Goal: Transaction & Acquisition: Book appointment/travel/reservation

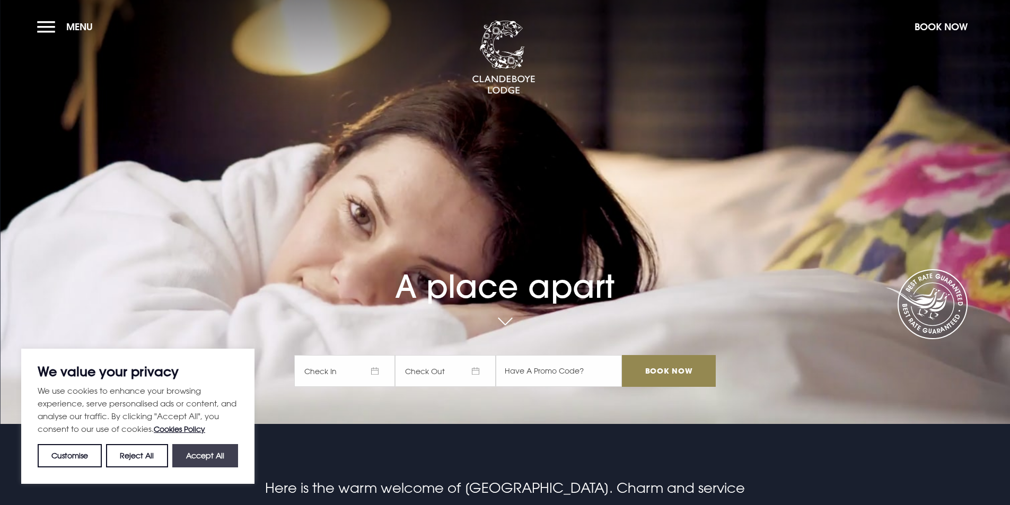
click at [212, 458] on button "Accept All" at bounding box center [205, 455] width 66 height 23
checkbox input "true"
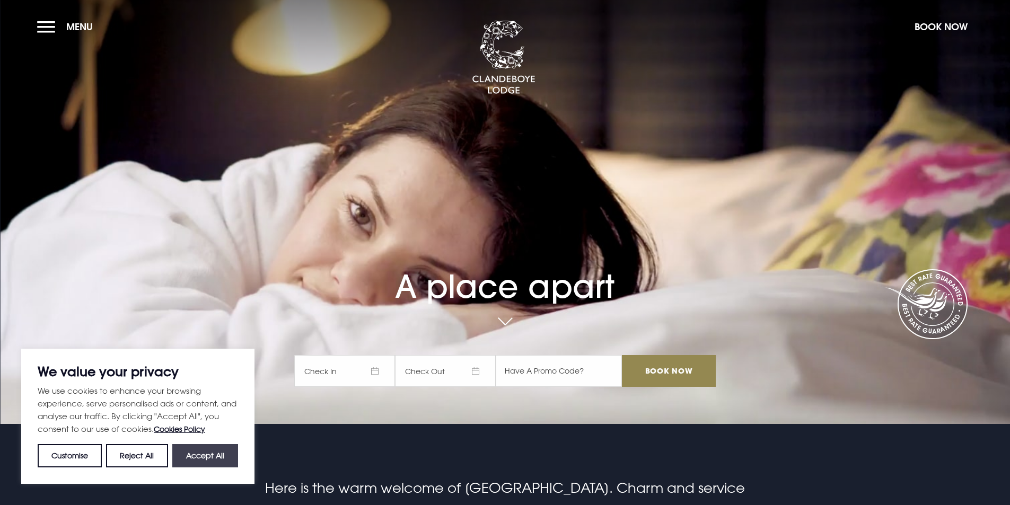
checkbox input "true"
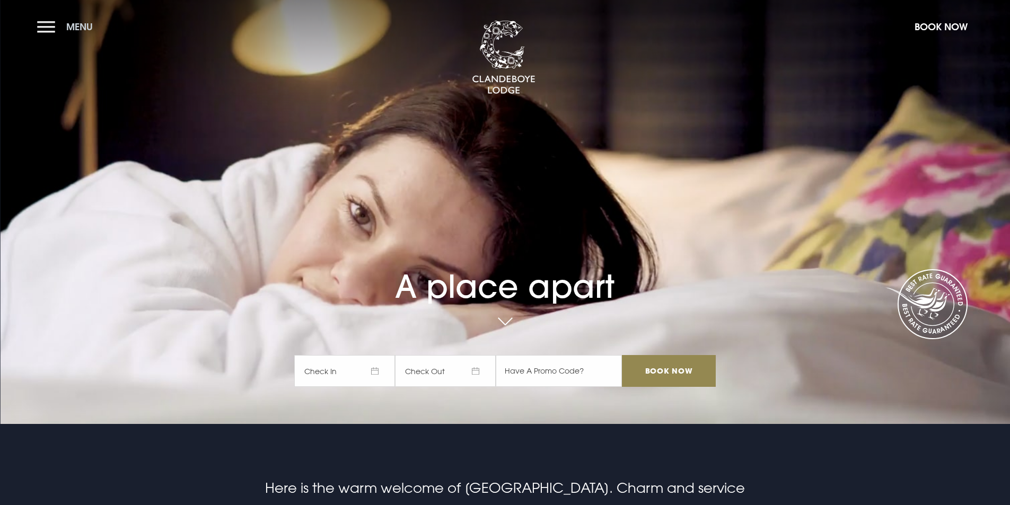
click at [54, 33] on button "Menu" at bounding box center [67, 26] width 61 height 23
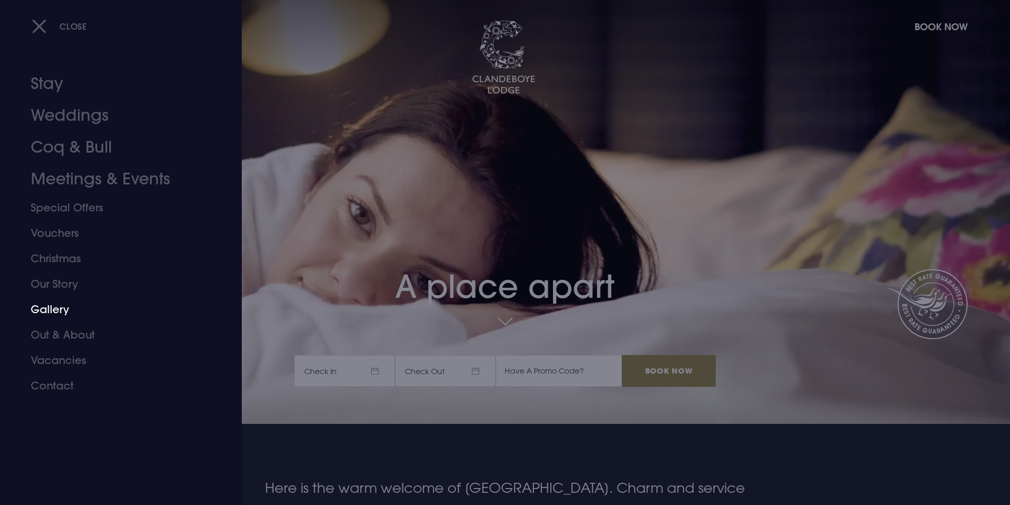
click at [69, 308] on link "Gallery" at bounding box center [115, 309] width 168 height 25
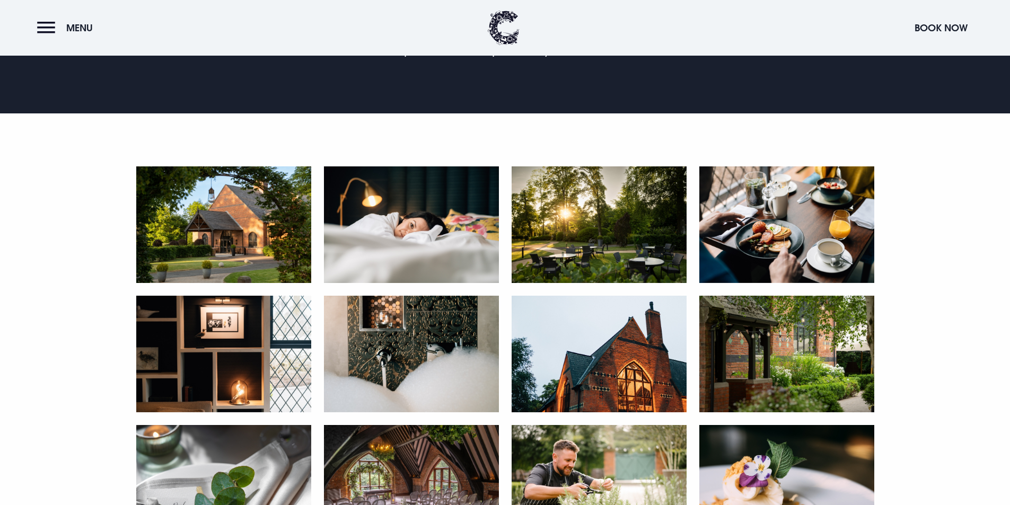
scroll to position [477, 0]
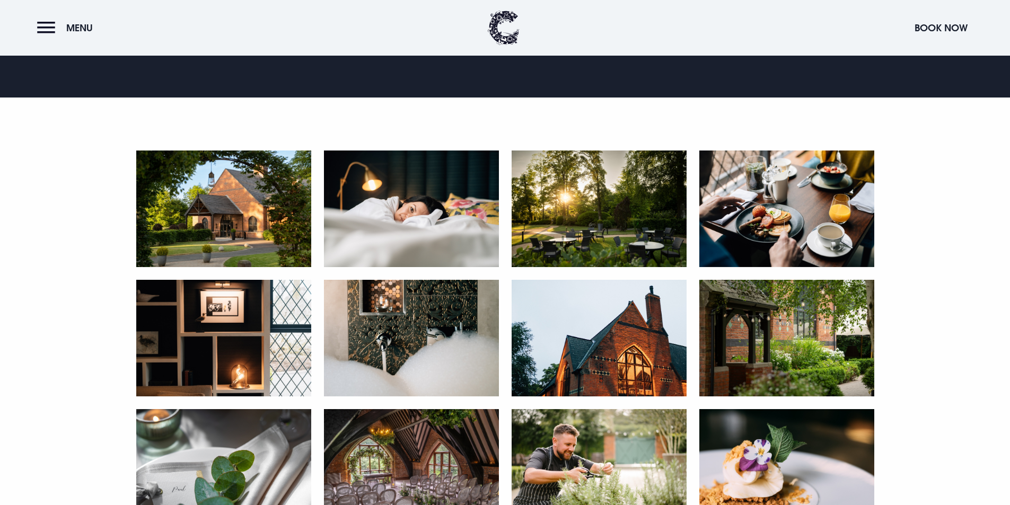
click at [264, 224] on img at bounding box center [223, 209] width 175 height 117
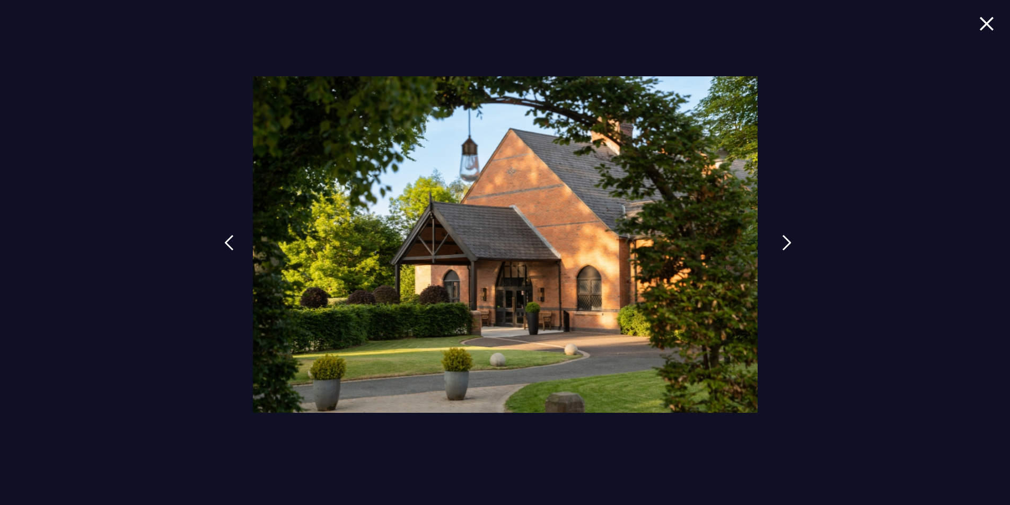
click at [783, 237] on img at bounding box center [787, 243] width 10 height 16
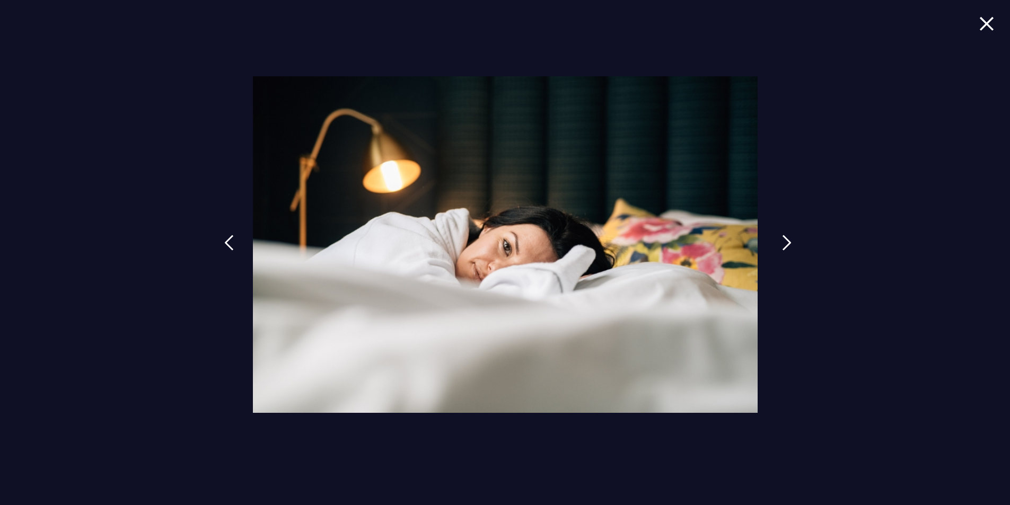
click at [783, 237] on img at bounding box center [787, 243] width 10 height 16
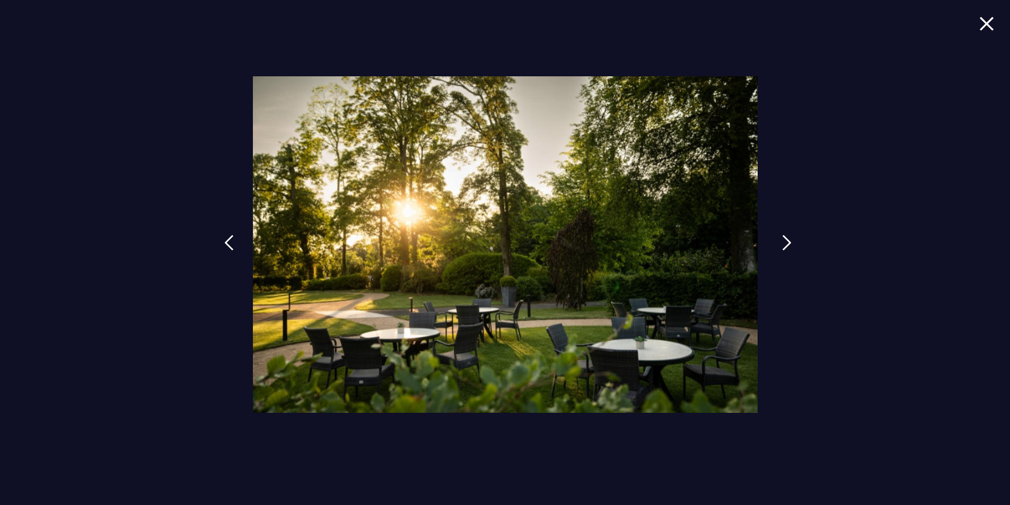
click at [783, 237] on img at bounding box center [787, 243] width 10 height 16
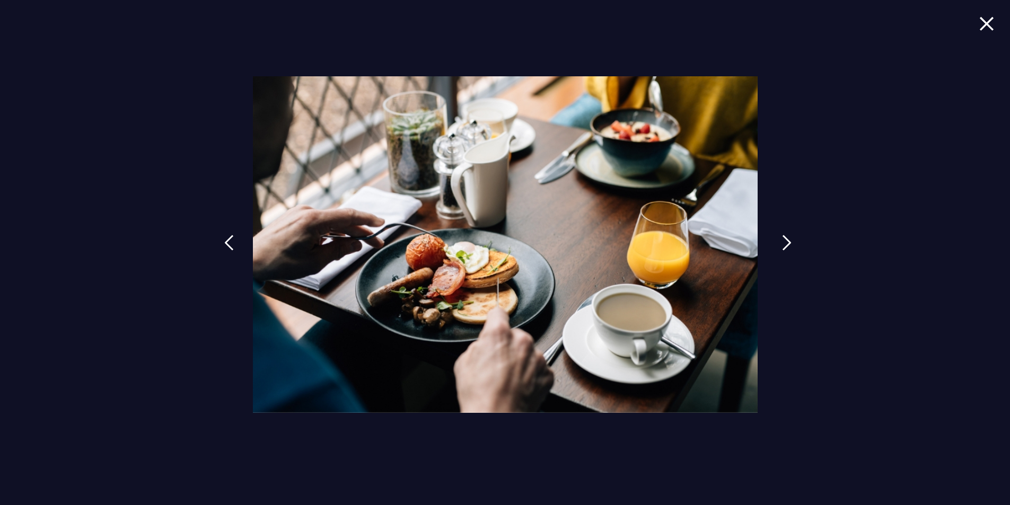
click at [783, 237] on img at bounding box center [787, 243] width 10 height 16
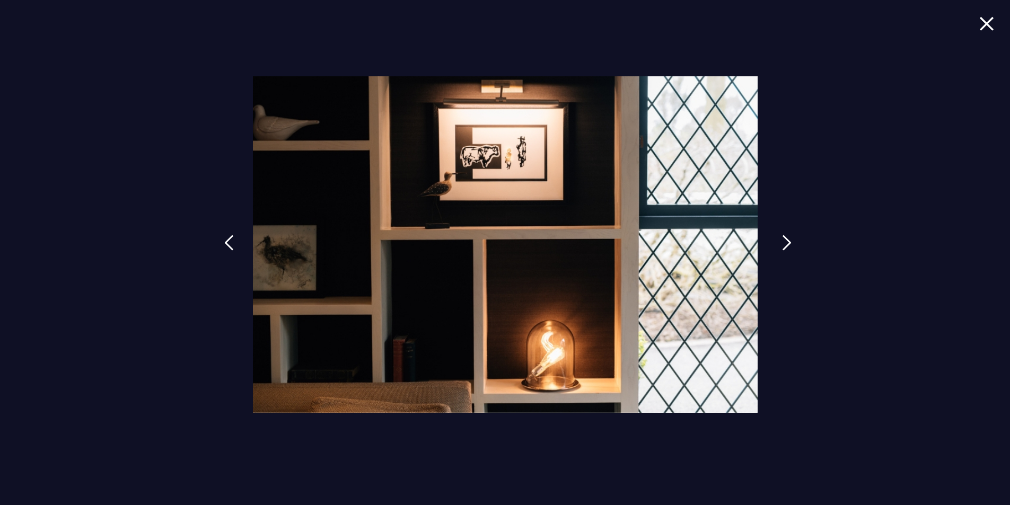
click at [783, 237] on img at bounding box center [787, 243] width 10 height 16
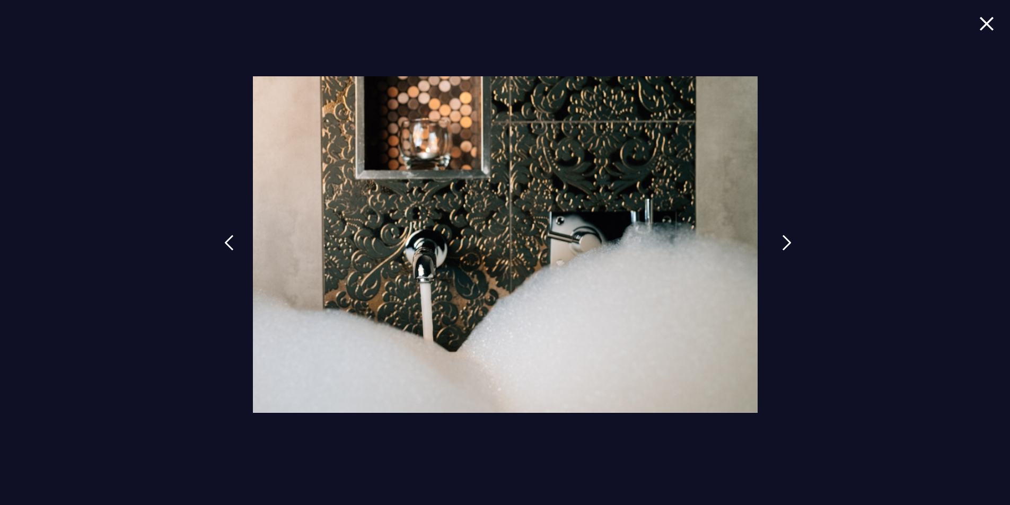
click at [785, 237] on img at bounding box center [787, 243] width 10 height 16
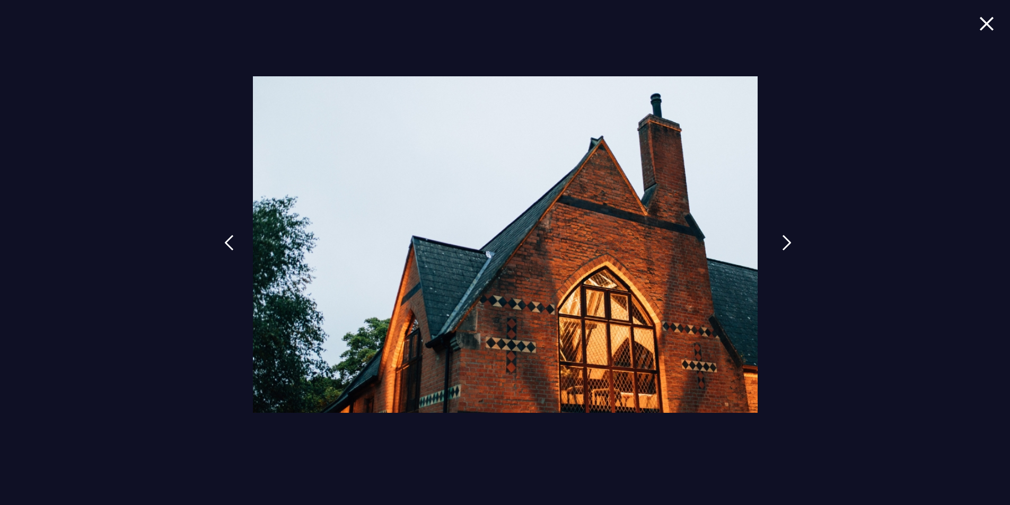
click at [783, 246] on img at bounding box center [787, 243] width 10 height 16
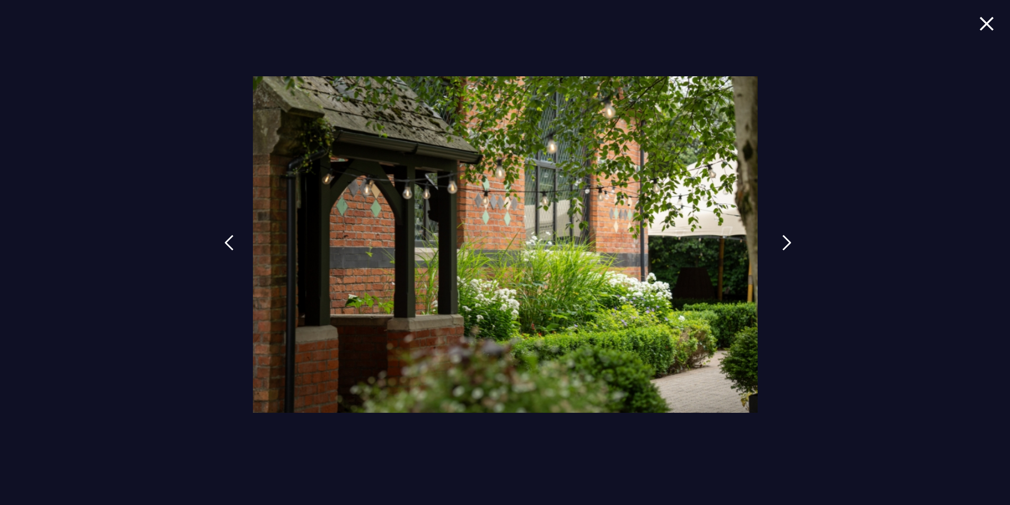
click at [783, 246] on img at bounding box center [787, 243] width 10 height 16
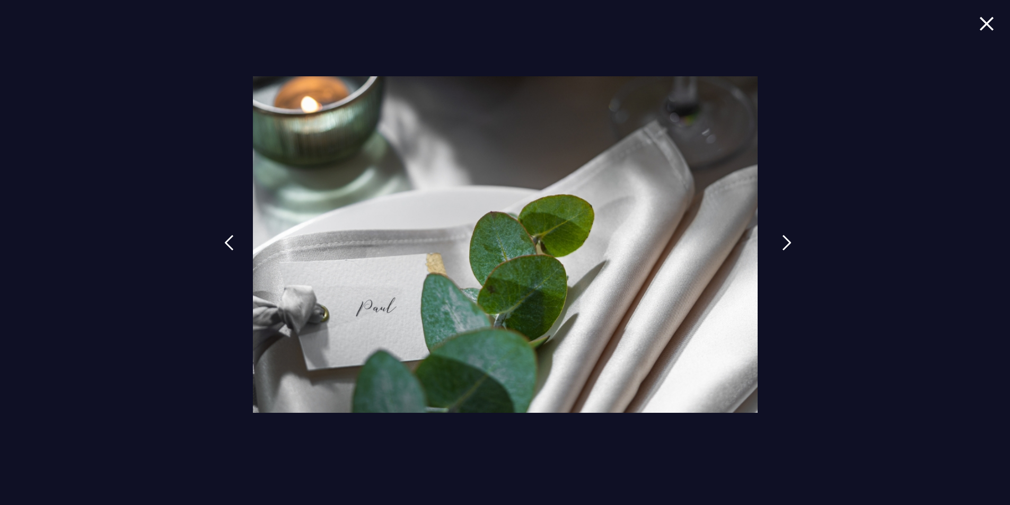
click at [783, 246] on img at bounding box center [787, 243] width 10 height 16
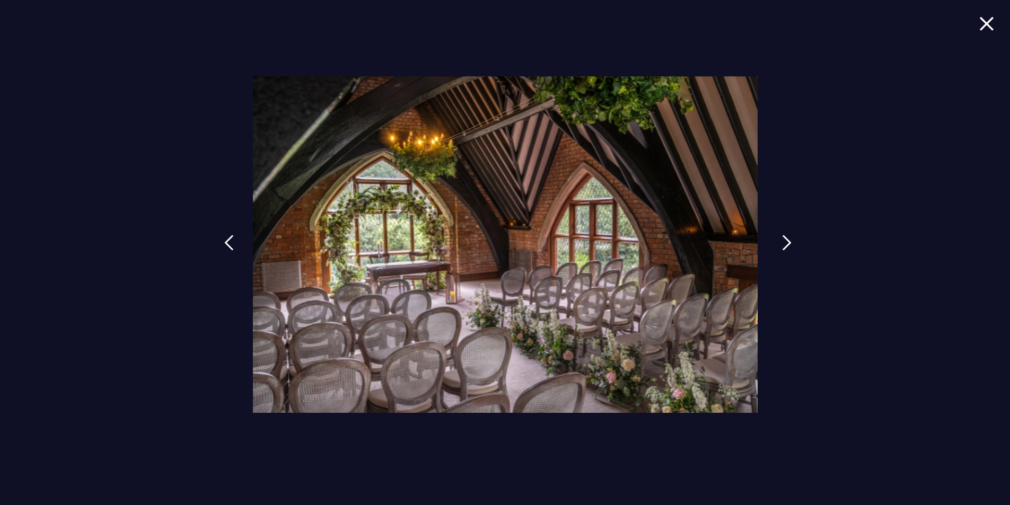
click at [783, 246] on img at bounding box center [787, 243] width 10 height 16
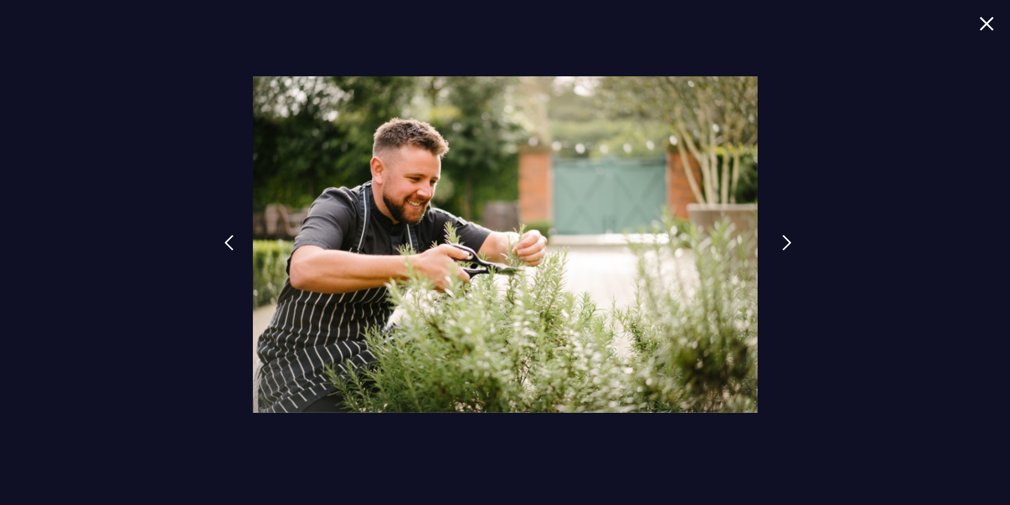
click at [783, 246] on img at bounding box center [787, 243] width 10 height 16
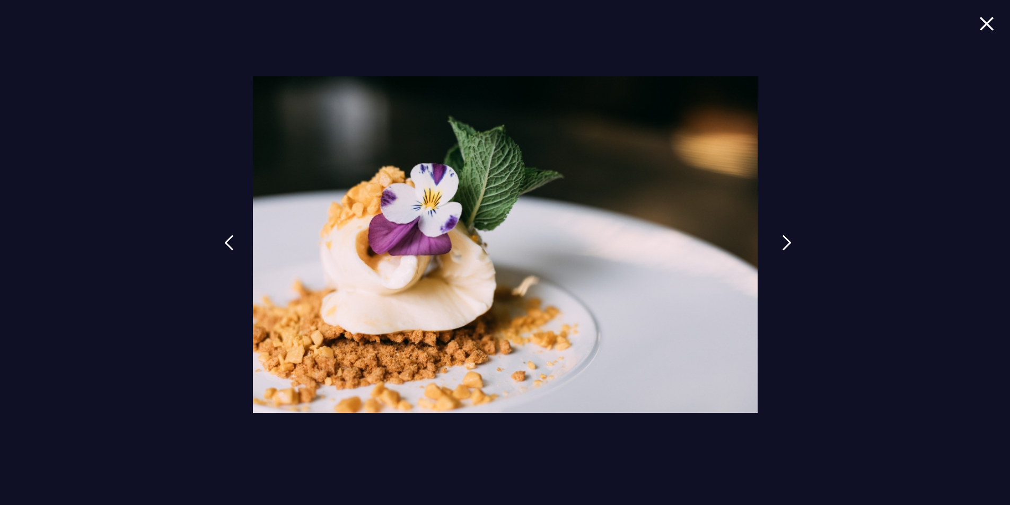
click at [783, 246] on img at bounding box center [787, 243] width 10 height 16
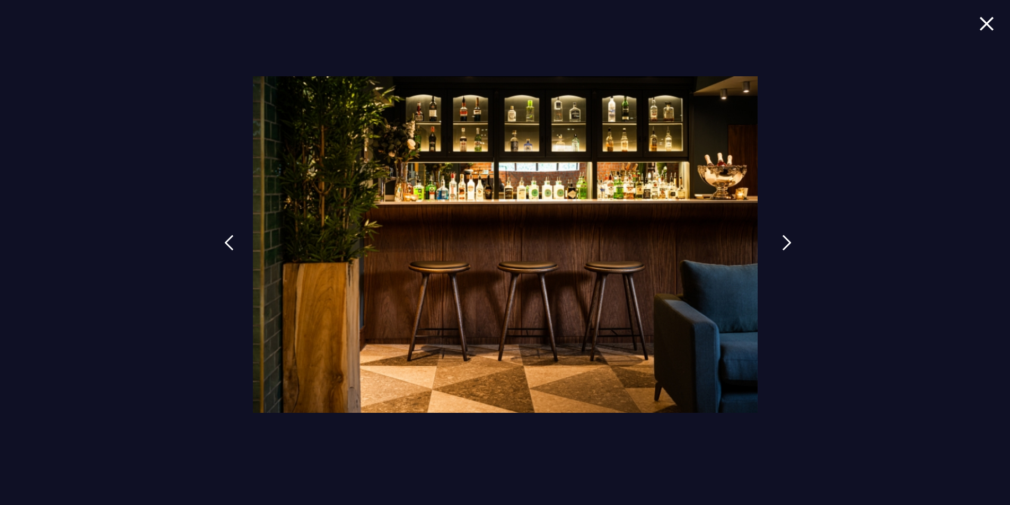
click at [783, 246] on img at bounding box center [787, 243] width 10 height 16
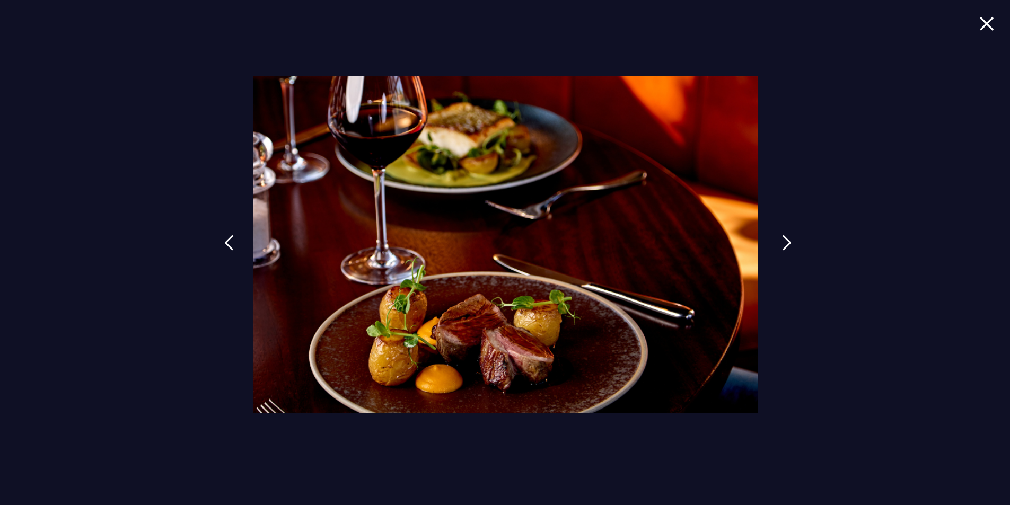
click at [783, 246] on img at bounding box center [787, 243] width 10 height 16
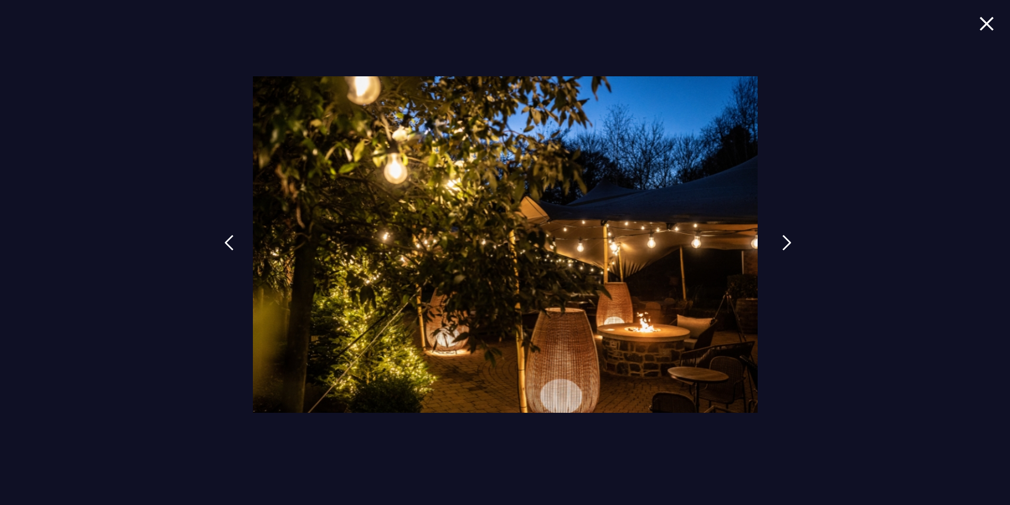
click at [783, 246] on img at bounding box center [787, 243] width 10 height 16
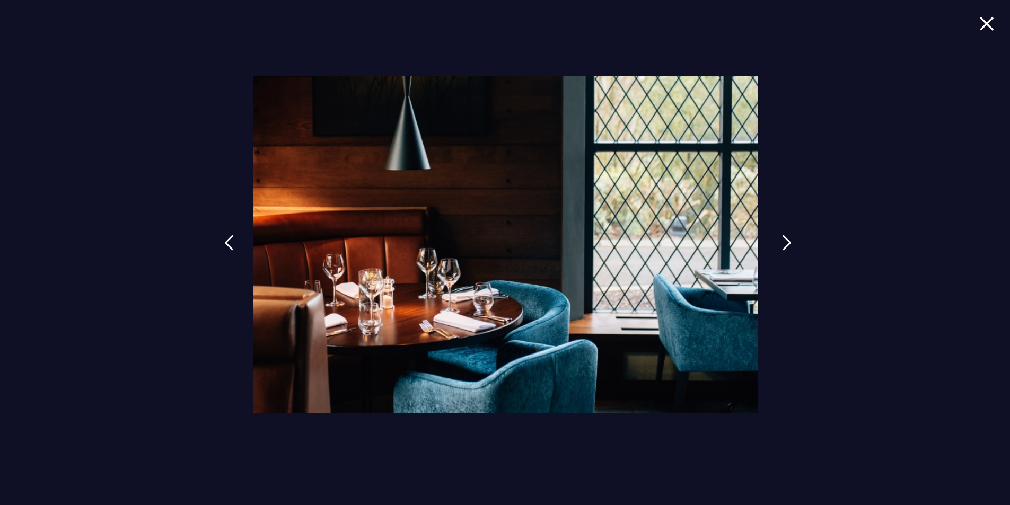
click at [783, 246] on img at bounding box center [787, 243] width 10 height 16
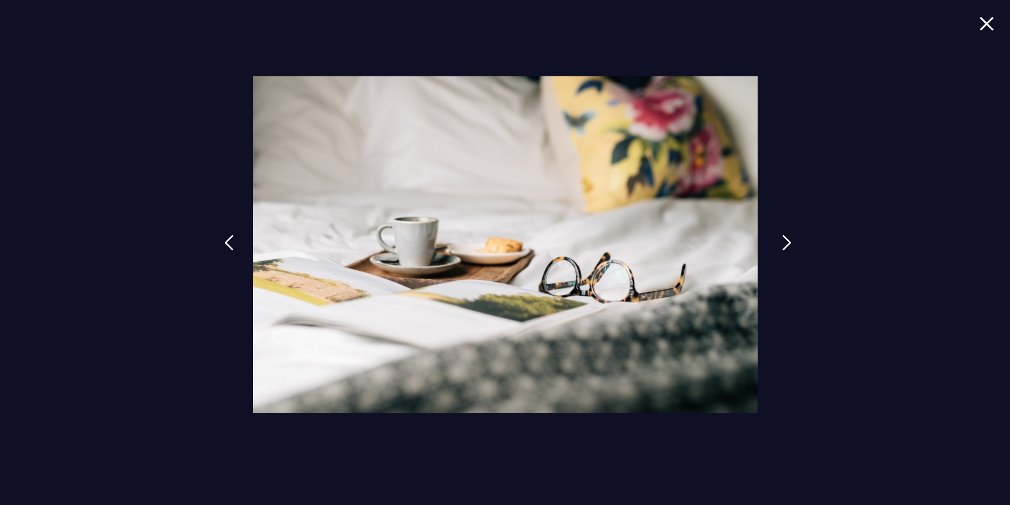
click at [783, 246] on img at bounding box center [787, 243] width 10 height 16
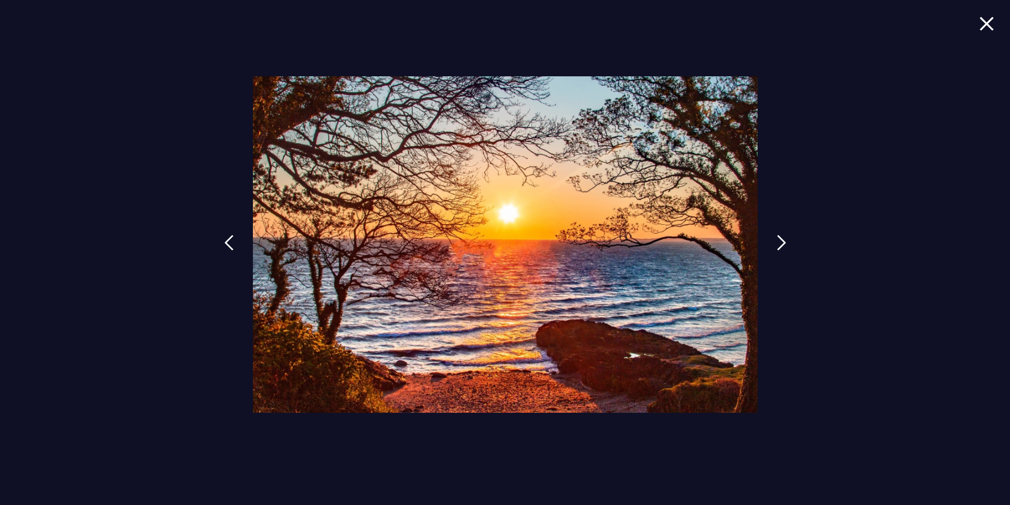
click at [770, 246] on link at bounding box center [782, 250] width 27 height 49
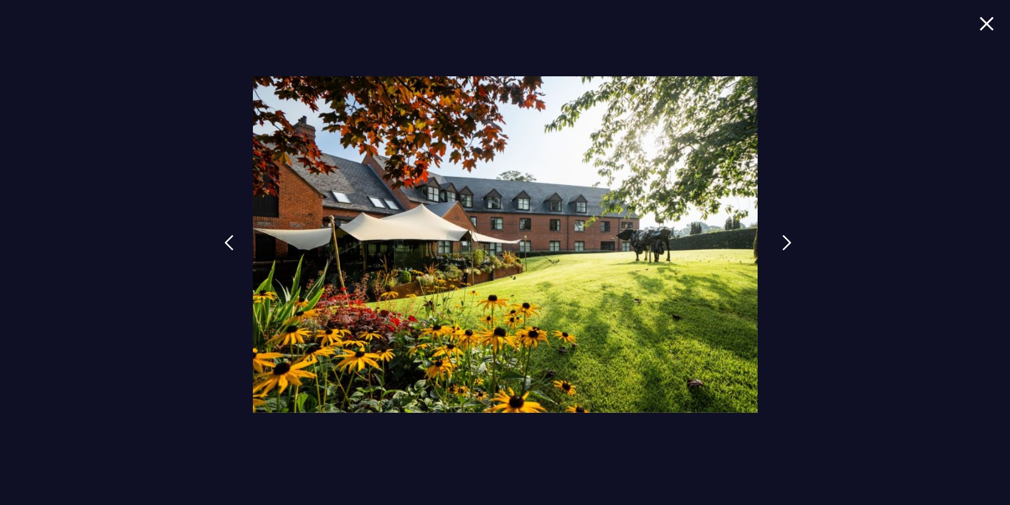
click at [798, 237] on link at bounding box center [787, 250] width 27 height 49
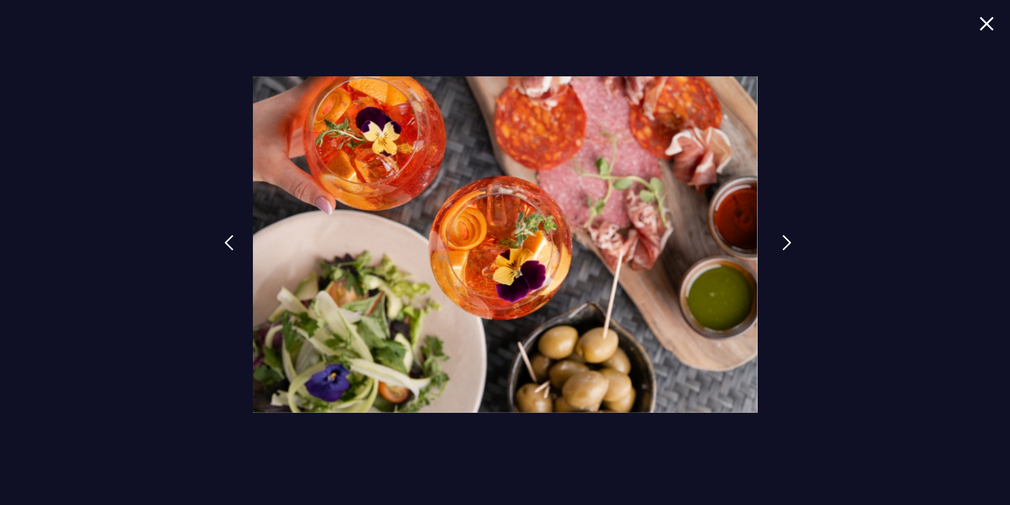
click at [797, 238] on link at bounding box center [787, 250] width 27 height 49
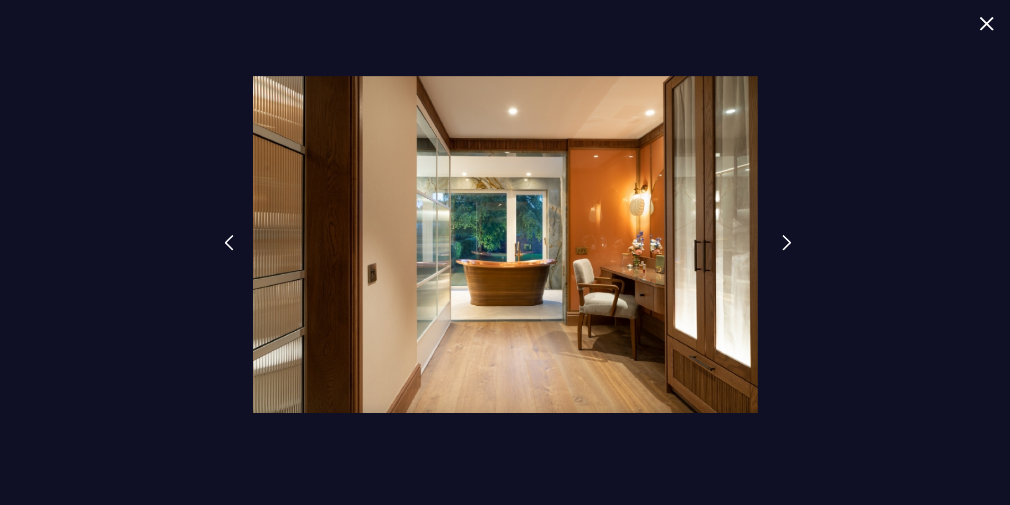
click at [797, 238] on link at bounding box center [787, 250] width 27 height 49
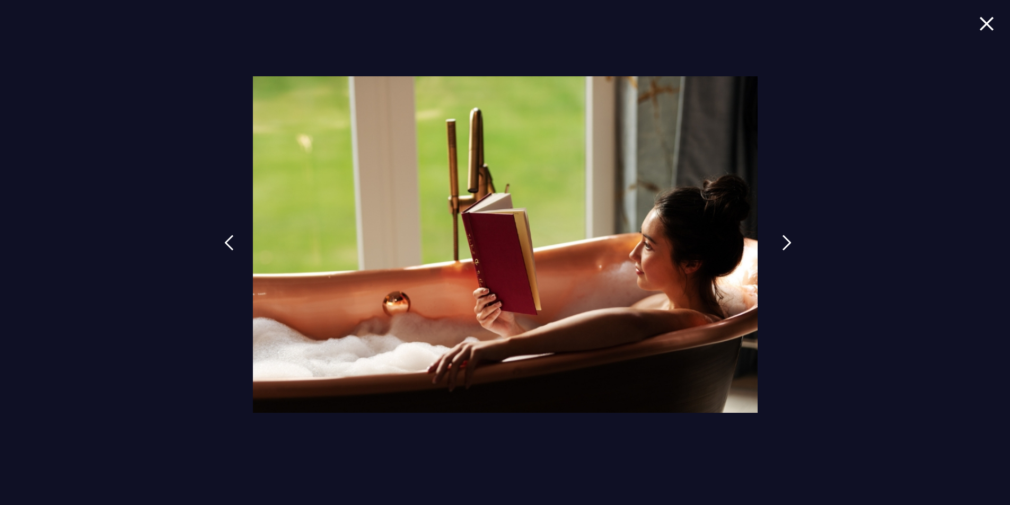
click at [797, 238] on link at bounding box center [787, 250] width 27 height 49
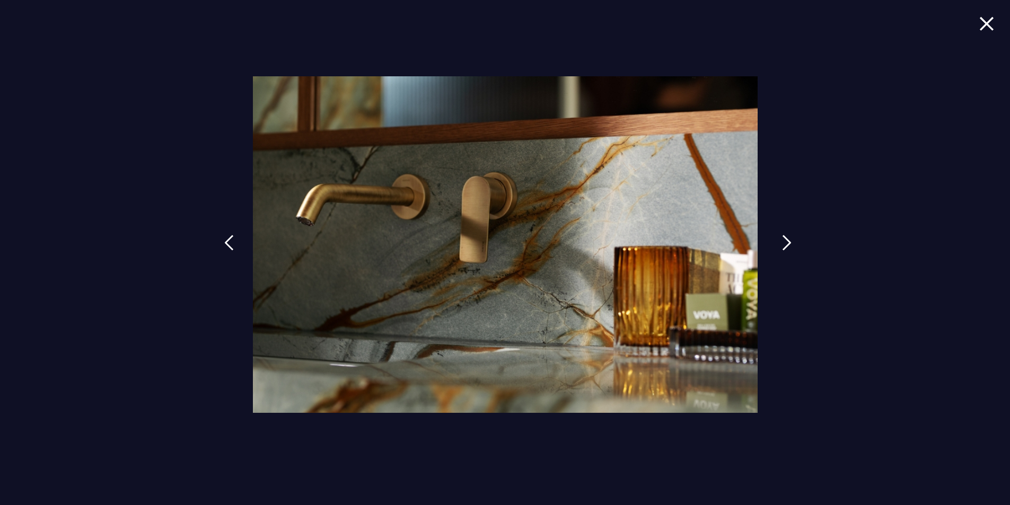
click at [794, 239] on link at bounding box center [787, 250] width 27 height 49
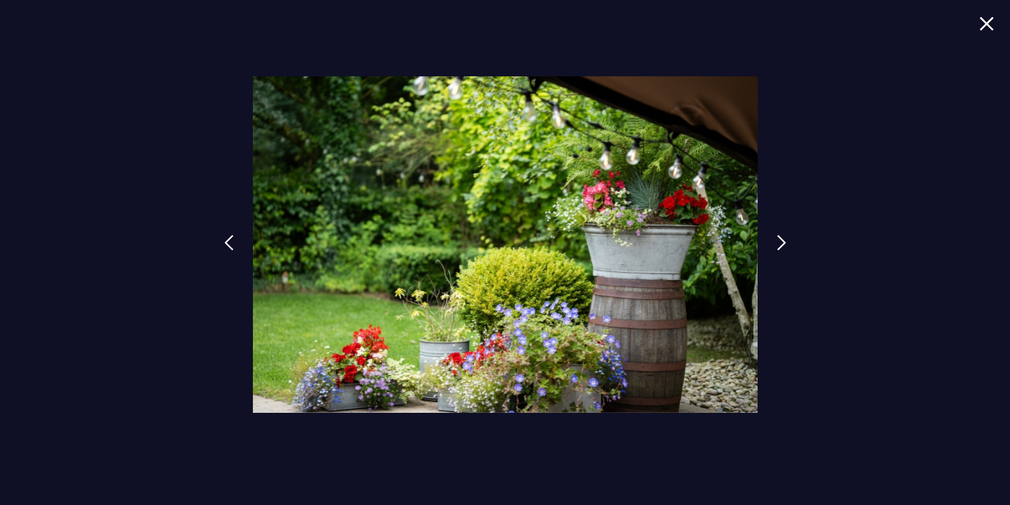
click at [984, 27] on img at bounding box center [987, 23] width 15 height 14
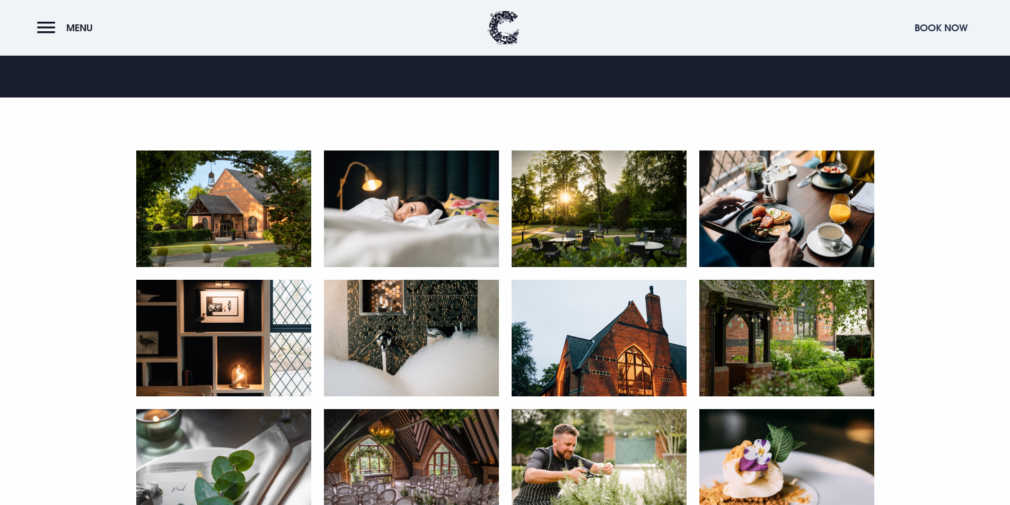
click at [951, 20] on button "Book Now" at bounding box center [942, 27] width 64 height 23
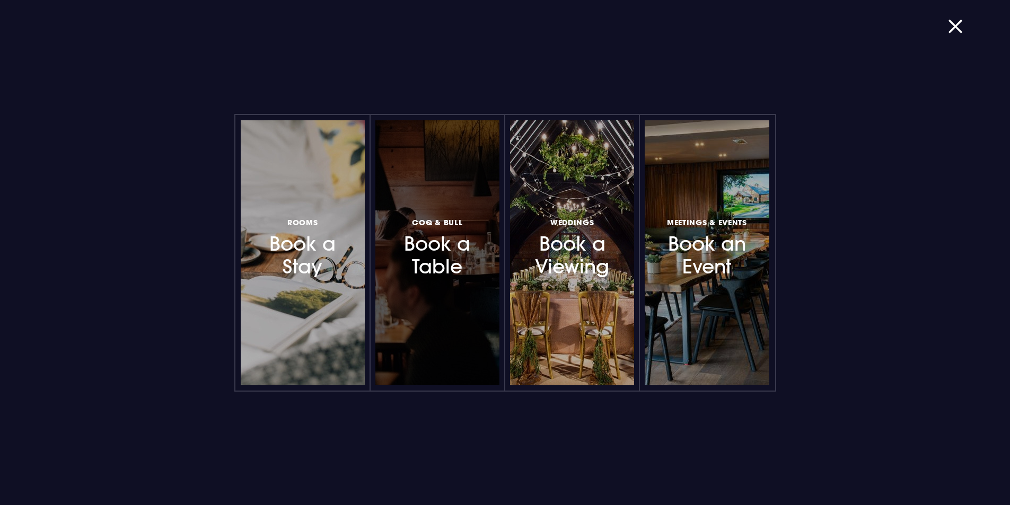
click at [416, 267] on h3 "Coq & Bull Book a Table" at bounding box center [437, 247] width 92 height 63
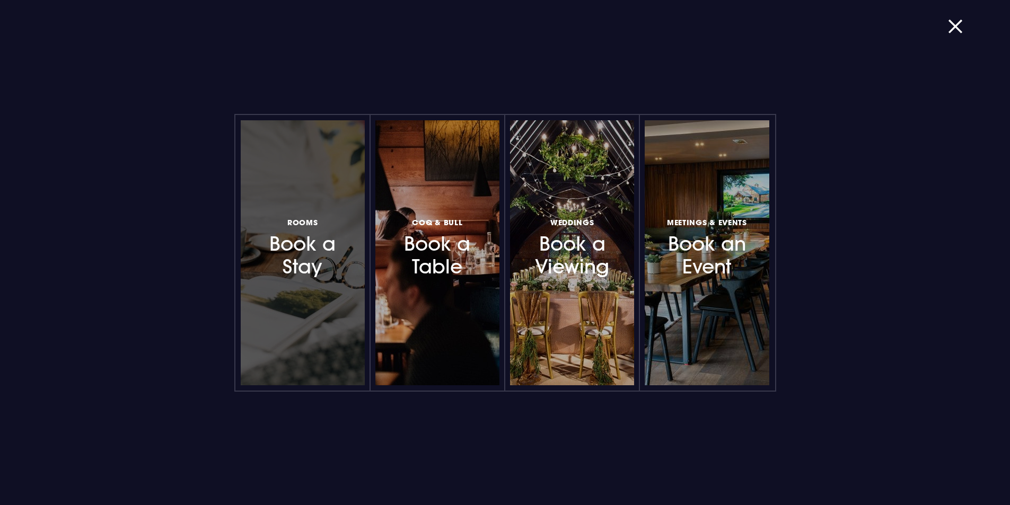
click at [243, 230] on div at bounding box center [303, 252] width 124 height 265
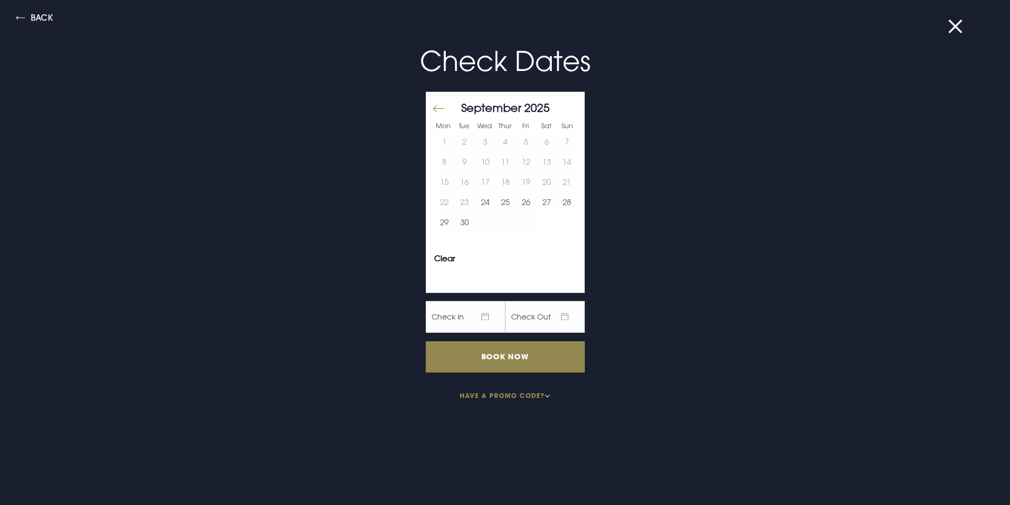
click at [555, 101] on div "September 2025" at bounding box center [505, 107] width 143 height 15
click at [564, 106] on button "Move forward to switch to the next month." at bounding box center [570, 109] width 13 height 22
drag, startPoint x: 535, startPoint y: 203, endPoint x: 542, endPoint y: 203, distance: 6.9
click at [536, 203] on button "25" at bounding box center [546, 203] width 21 height 20
click at [557, 205] on button "26" at bounding box center [567, 203] width 21 height 20
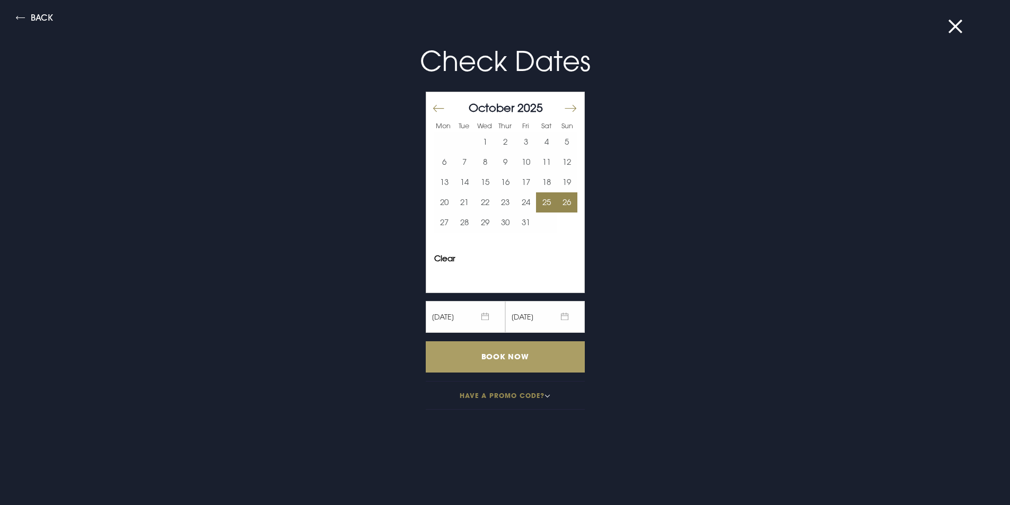
click at [521, 356] on input "Book Now" at bounding box center [505, 357] width 159 height 31
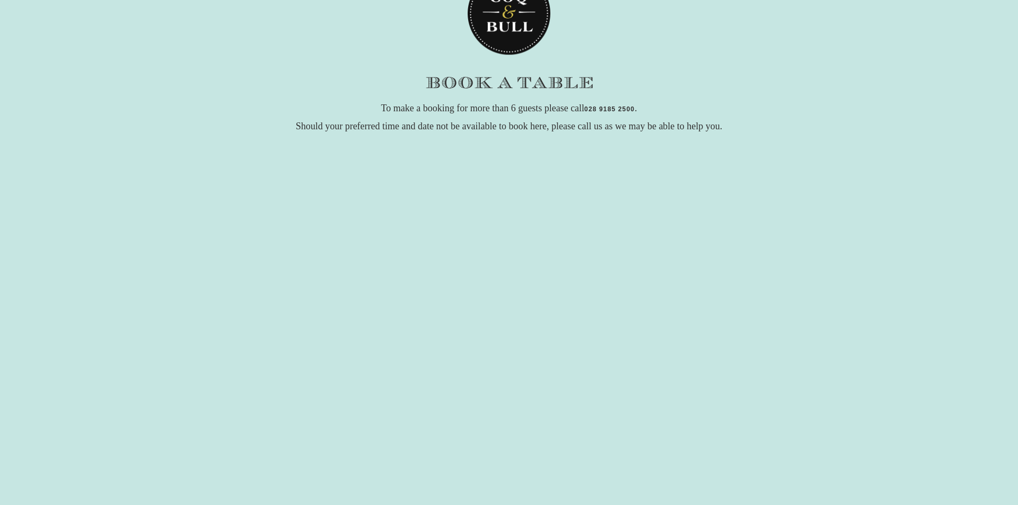
scroll to position [166, 0]
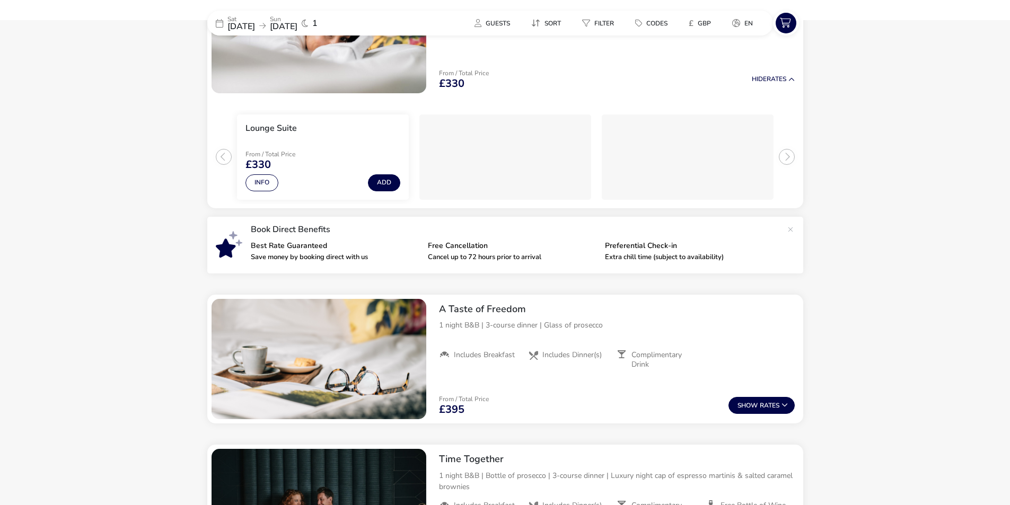
scroll to position [191, 0]
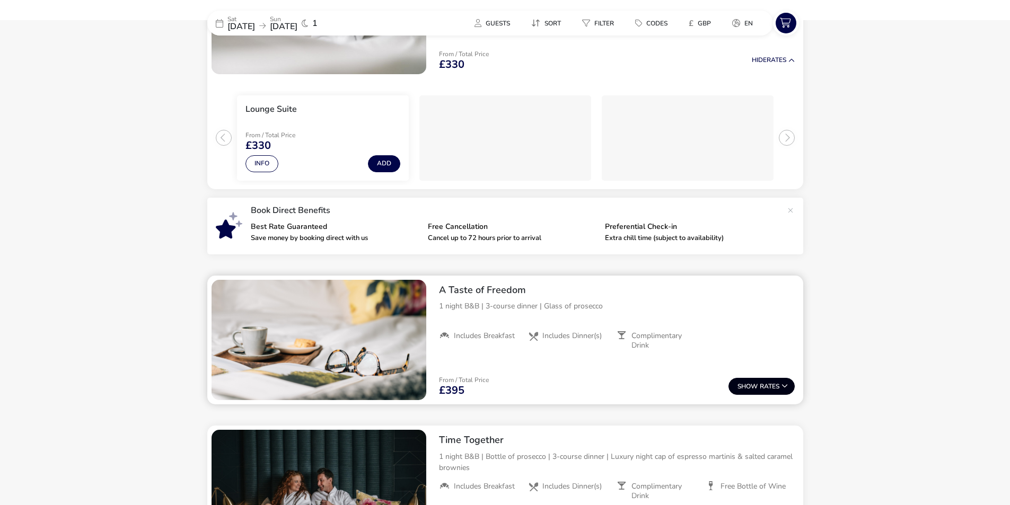
click at [747, 379] on button "Show Rates" at bounding box center [762, 386] width 66 height 17
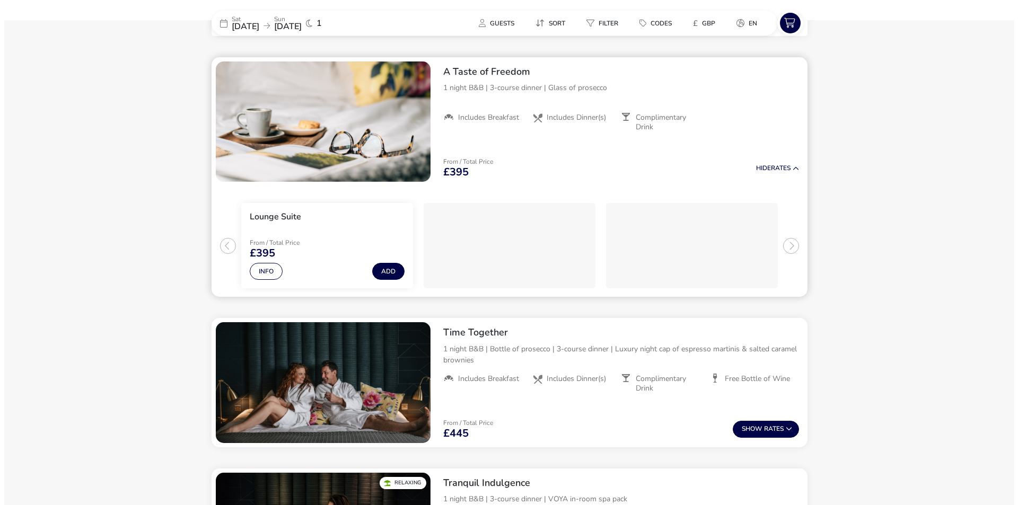
scroll to position [414, 0]
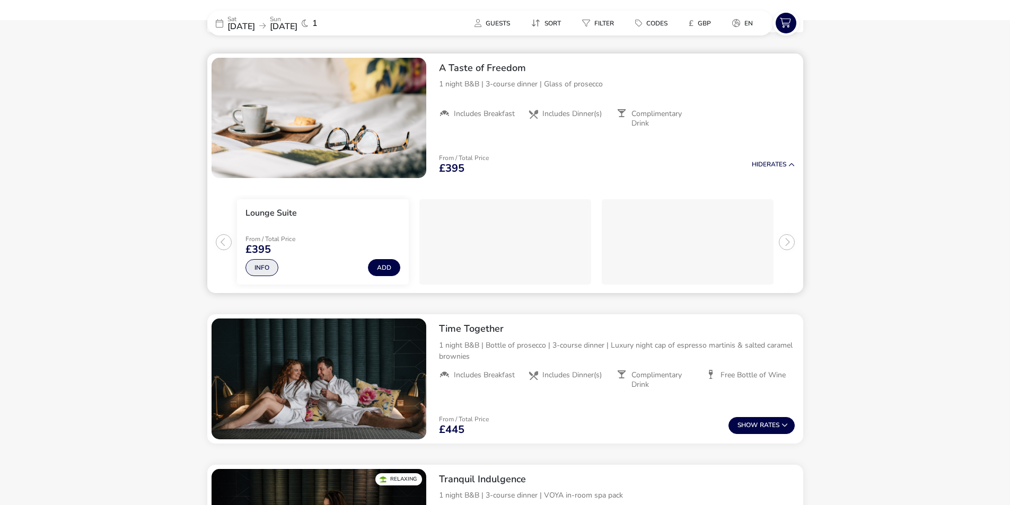
click at [256, 264] on button "Info" at bounding box center [262, 267] width 33 height 17
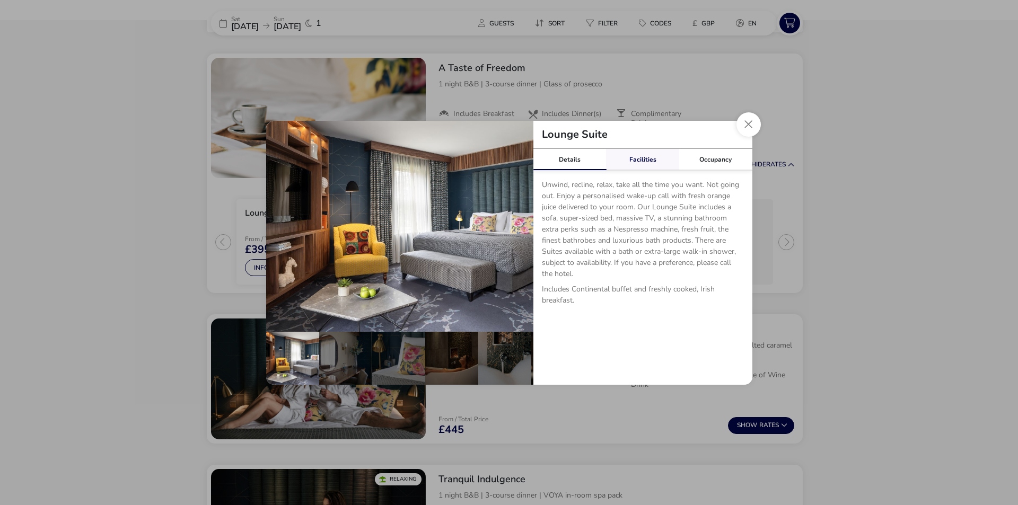
click at [647, 163] on link "Facilities" at bounding box center [642, 159] width 73 height 21
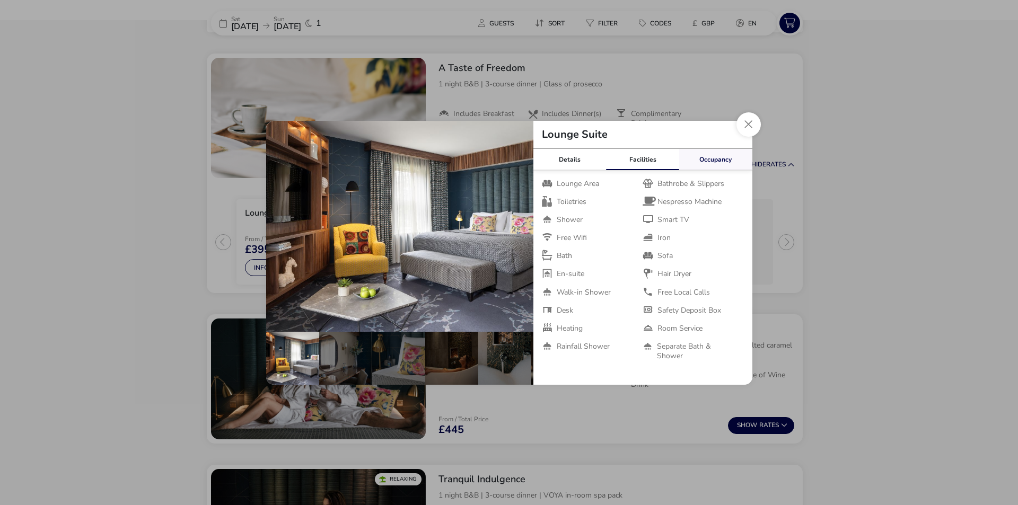
click at [715, 158] on link "Occupancy" at bounding box center [715, 159] width 73 height 21
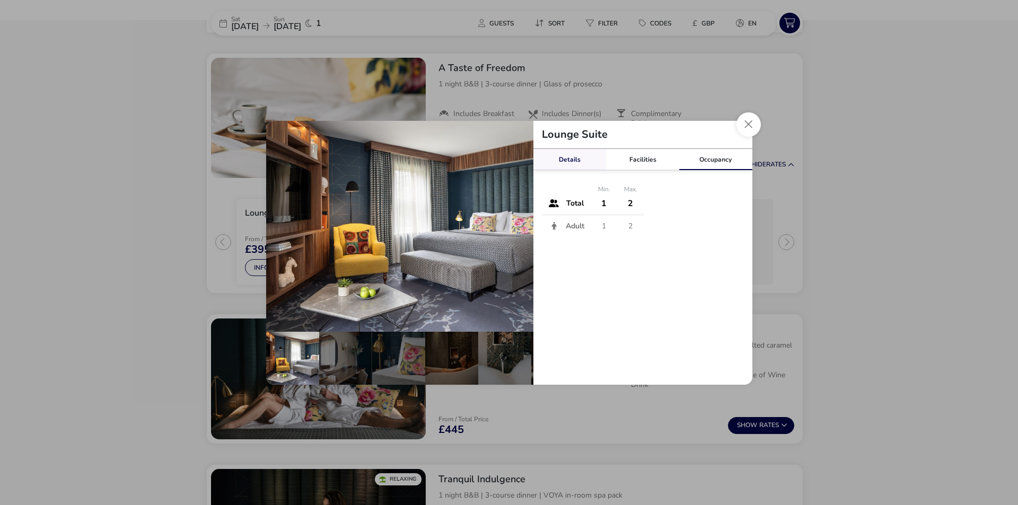
click at [572, 158] on link "Details" at bounding box center [570, 159] width 73 height 21
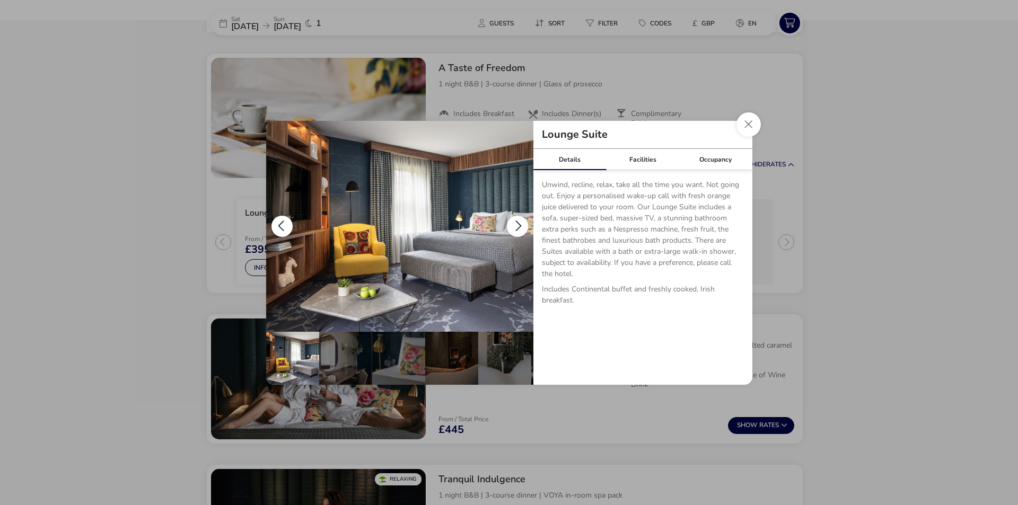
click at [520, 226] on button "details" at bounding box center [517, 226] width 21 height 21
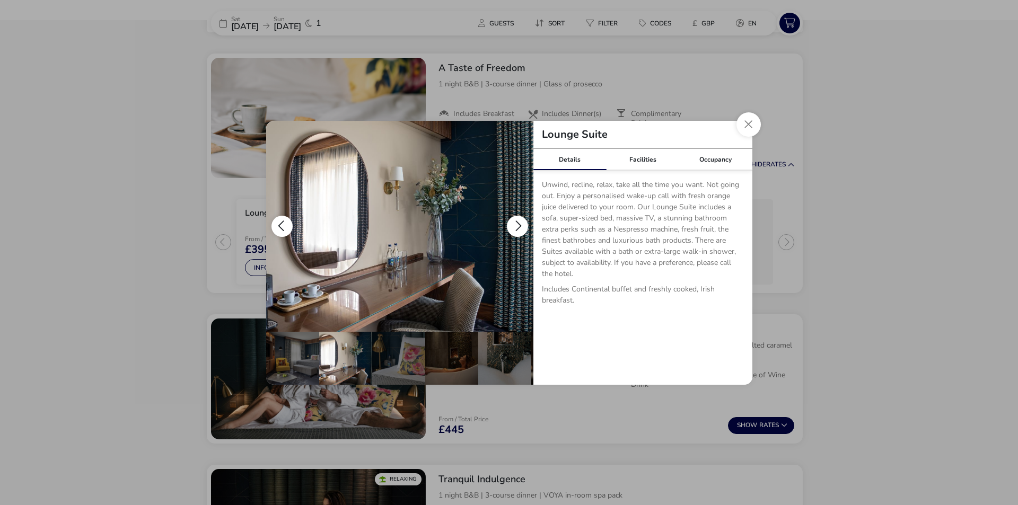
click at [520, 226] on button "details" at bounding box center [517, 226] width 21 height 21
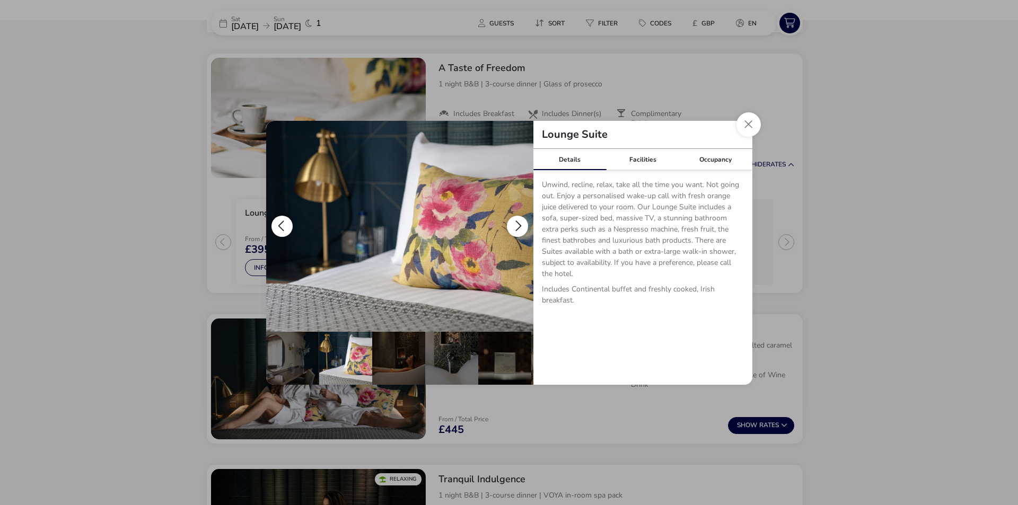
click at [520, 226] on button "details" at bounding box center [517, 226] width 21 height 21
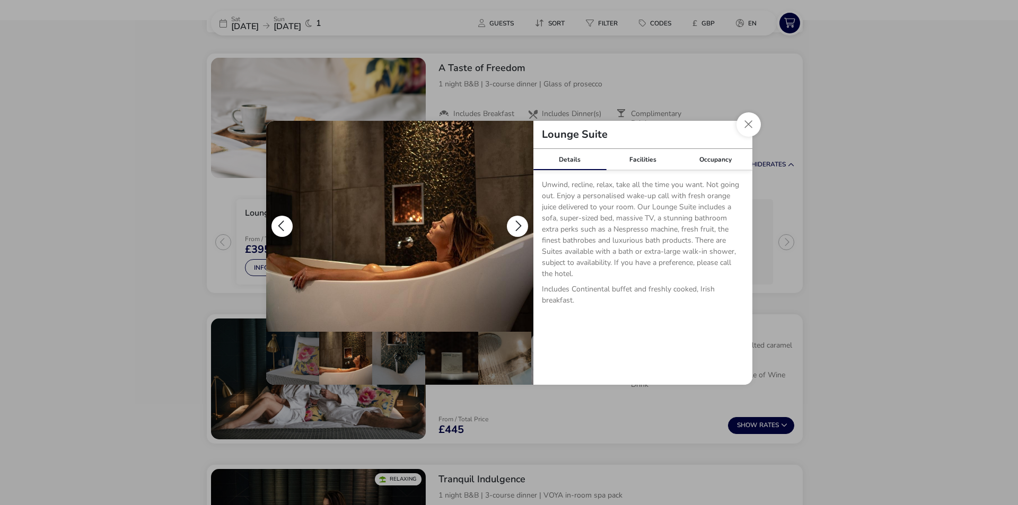
click at [520, 226] on button "details" at bounding box center [517, 226] width 21 height 21
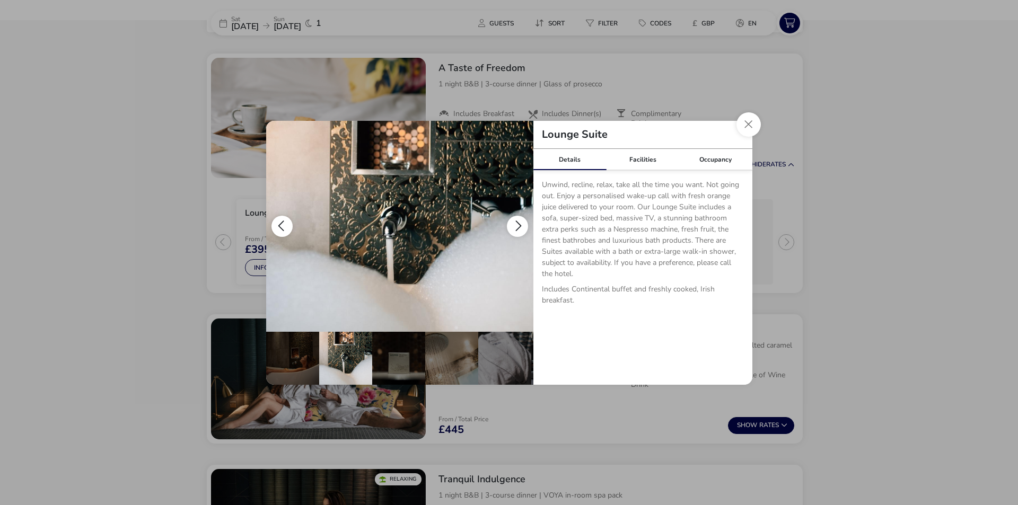
click at [520, 226] on button "details" at bounding box center [517, 226] width 21 height 21
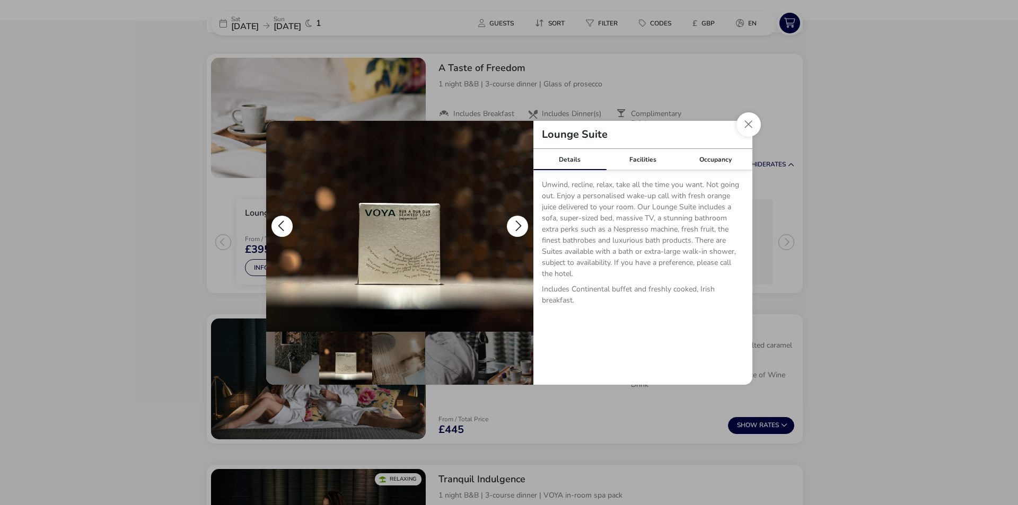
click at [520, 226] on button "details" at bounding box center [517, 226] width 21 height 21
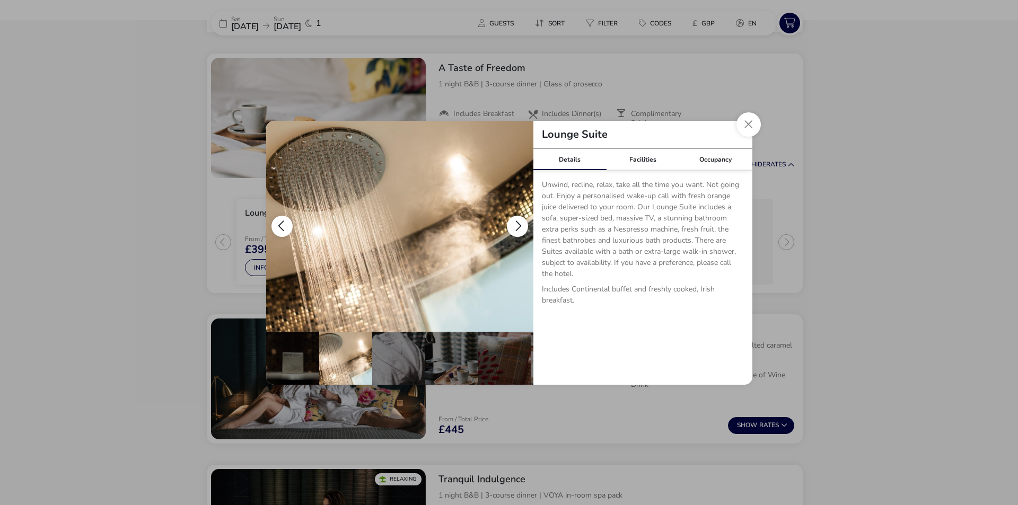
click at [521, 226] on button "details" at bounding box center [517, 226] width 21 height 21
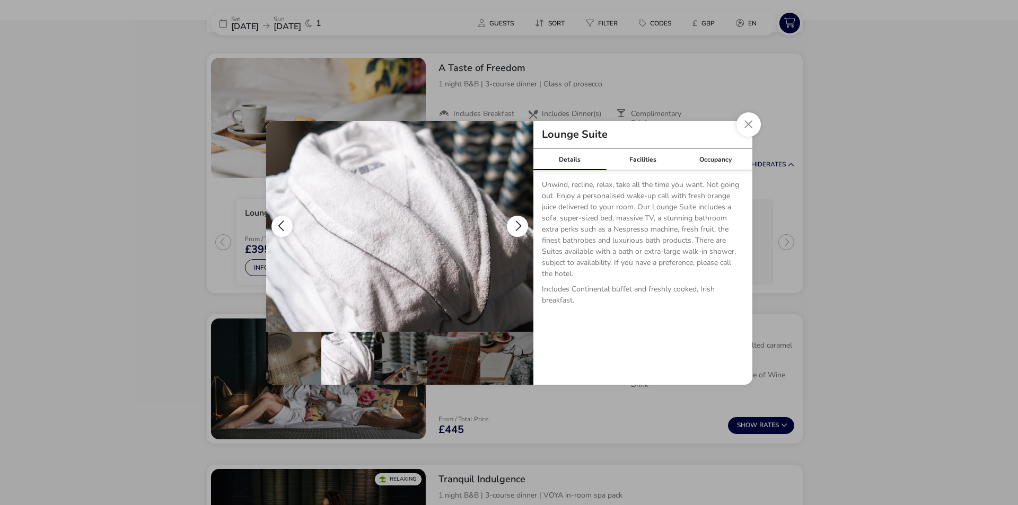
click at [521, 226] on button "details" at bounding box center [517, 226] width 21 height 21
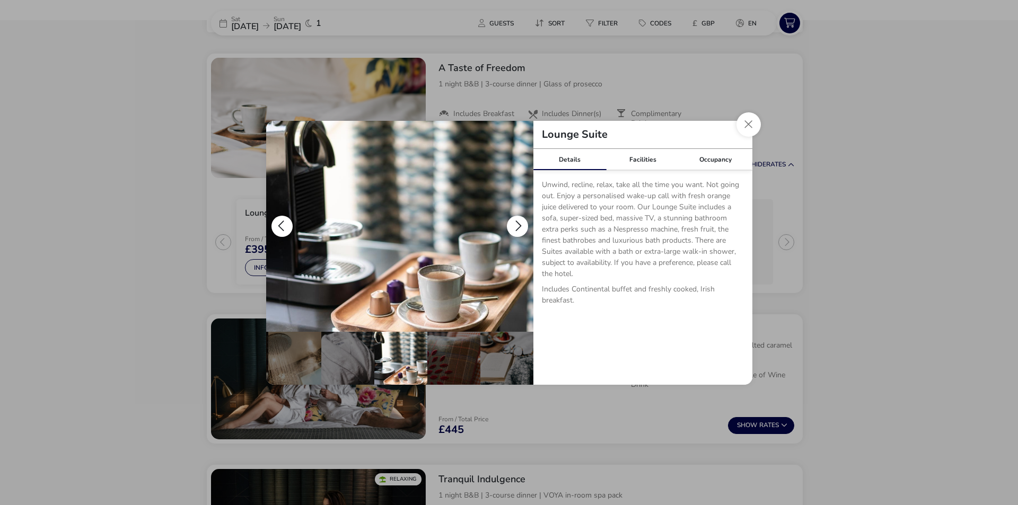
click at [521, 226] on button "details" at bounding box center [517, 226] width 21 height 21
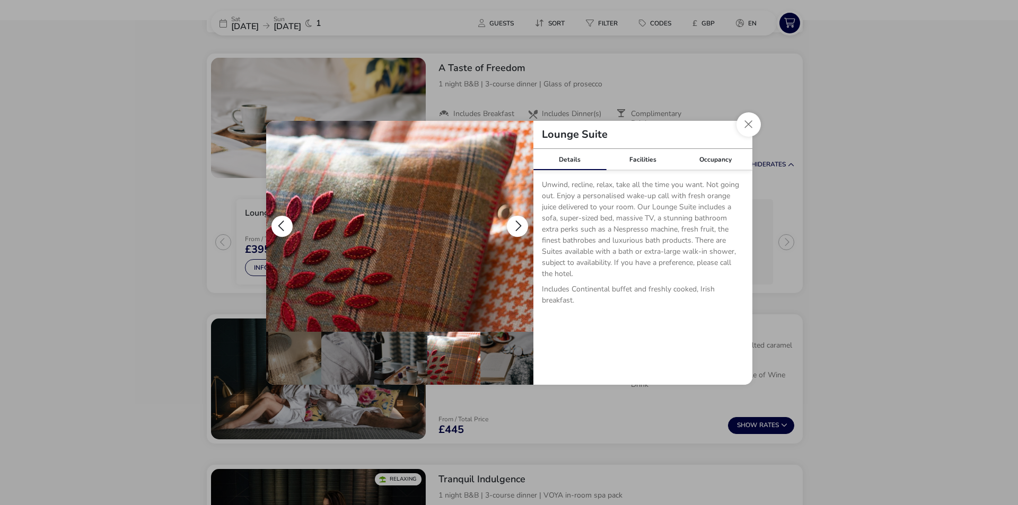
click at [521, 226] on button "details" at bounding box center [517, 226] width 21 height 21
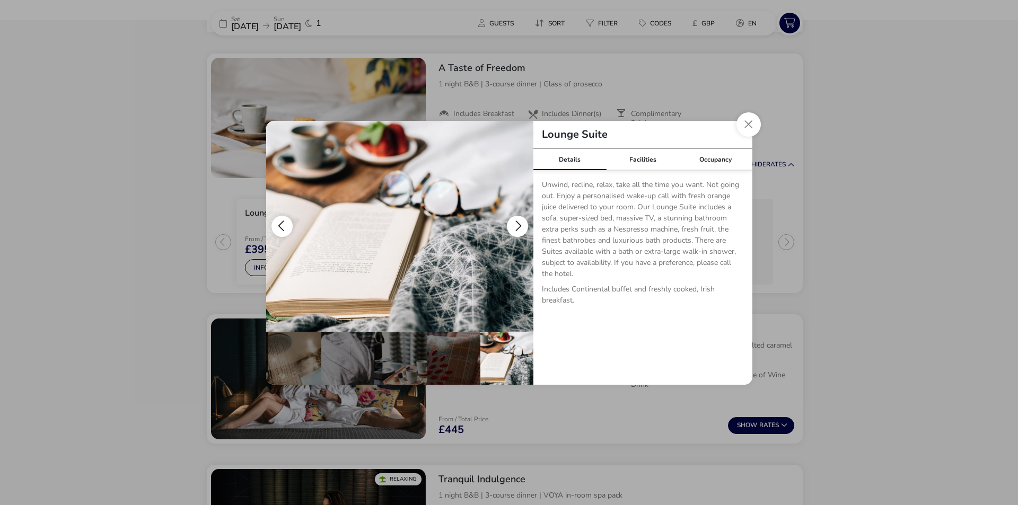
click at [521, 226] on button "details" at bounding box center [517, 226] width 21 height 21
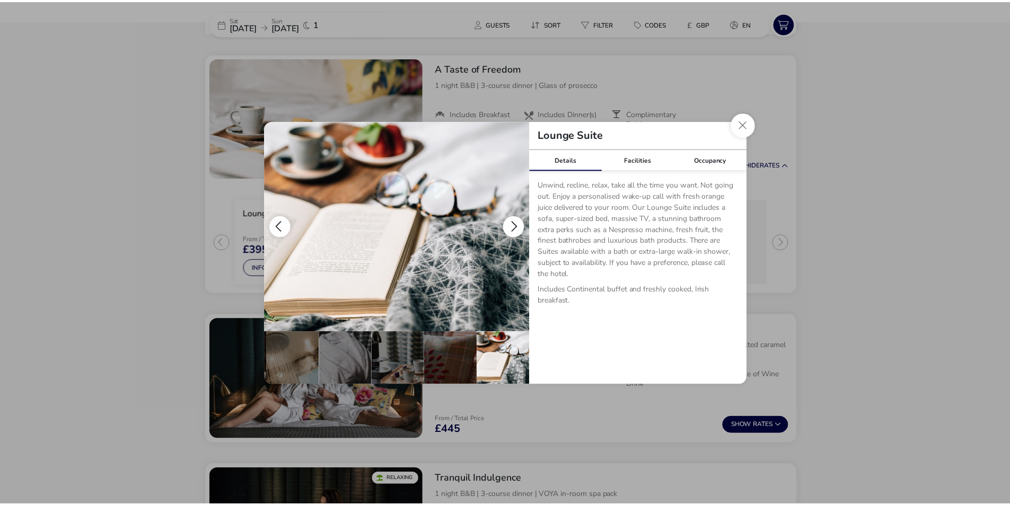
scroll to position [0, 0]
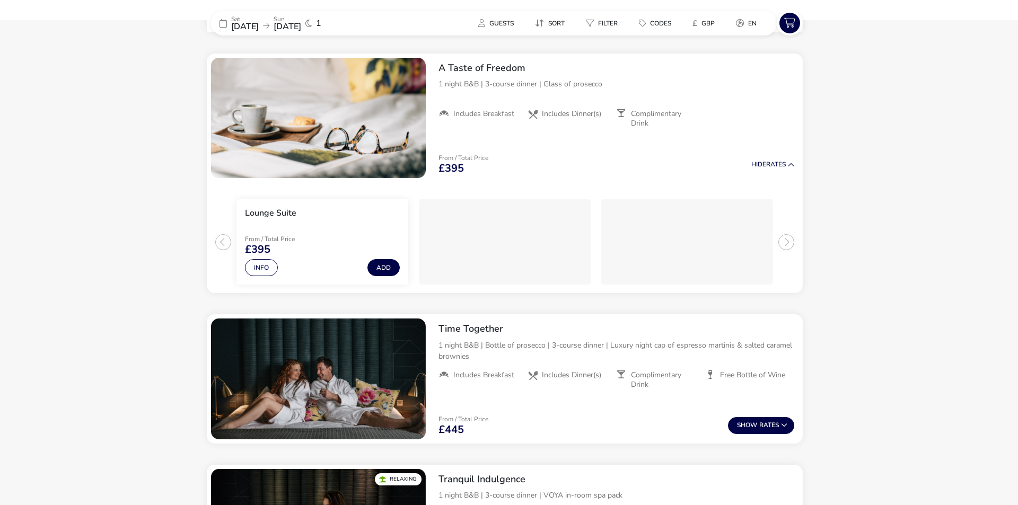
click at [877, 88] on div "Lounge Suite Details Facilities Occupancy Unwind, recline, relax, take all the …" at bounding box center [509, 252] width 1018 height 505
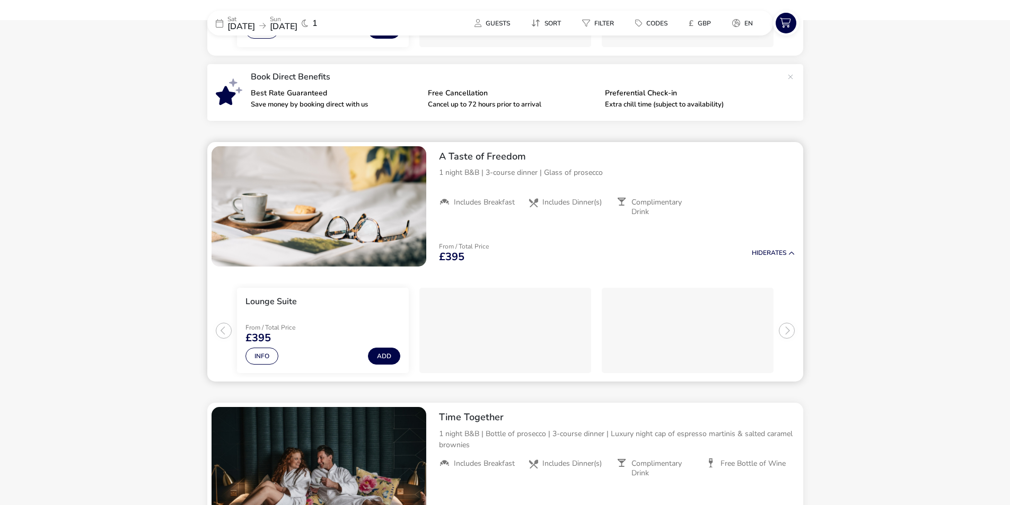
scroll to position [308, 0]
